Goal: Information Seeking & Learning: Find specific page/section

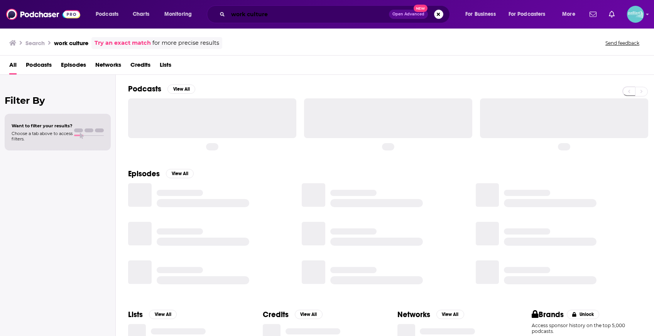
click at [287, 14] on input "work culture" at bounding box center [308, 14] width 161 height 12
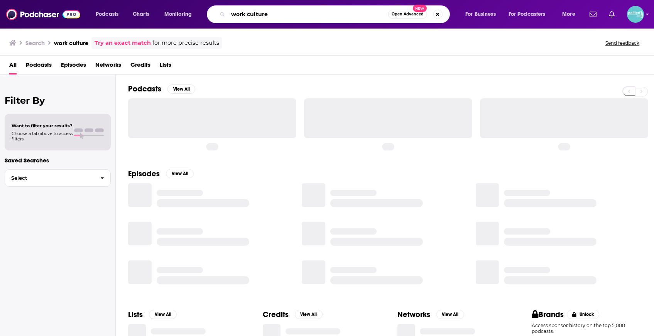
click at [287, 14] on input "work culture" at bounding box center [308, 14] width 160 height 12
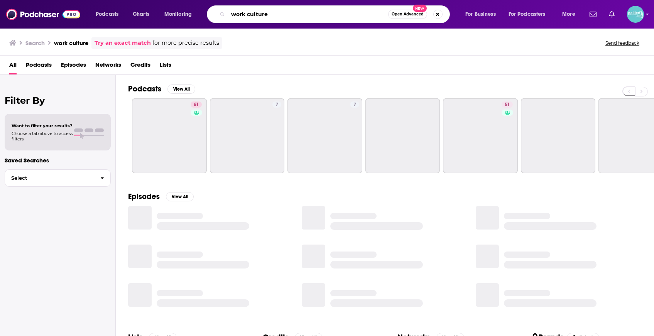
paste input "The [DEMOGRAPHIC_DATA] for Normal Peopl"
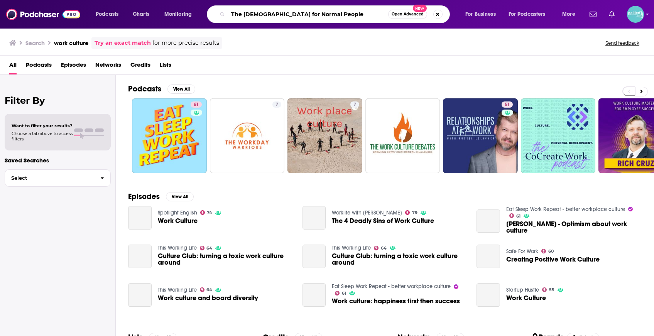
type input "The [DEMOGRAPHIC_DATA] for Normal People"
